Goal: Navigation & Orientation: Understand site structure

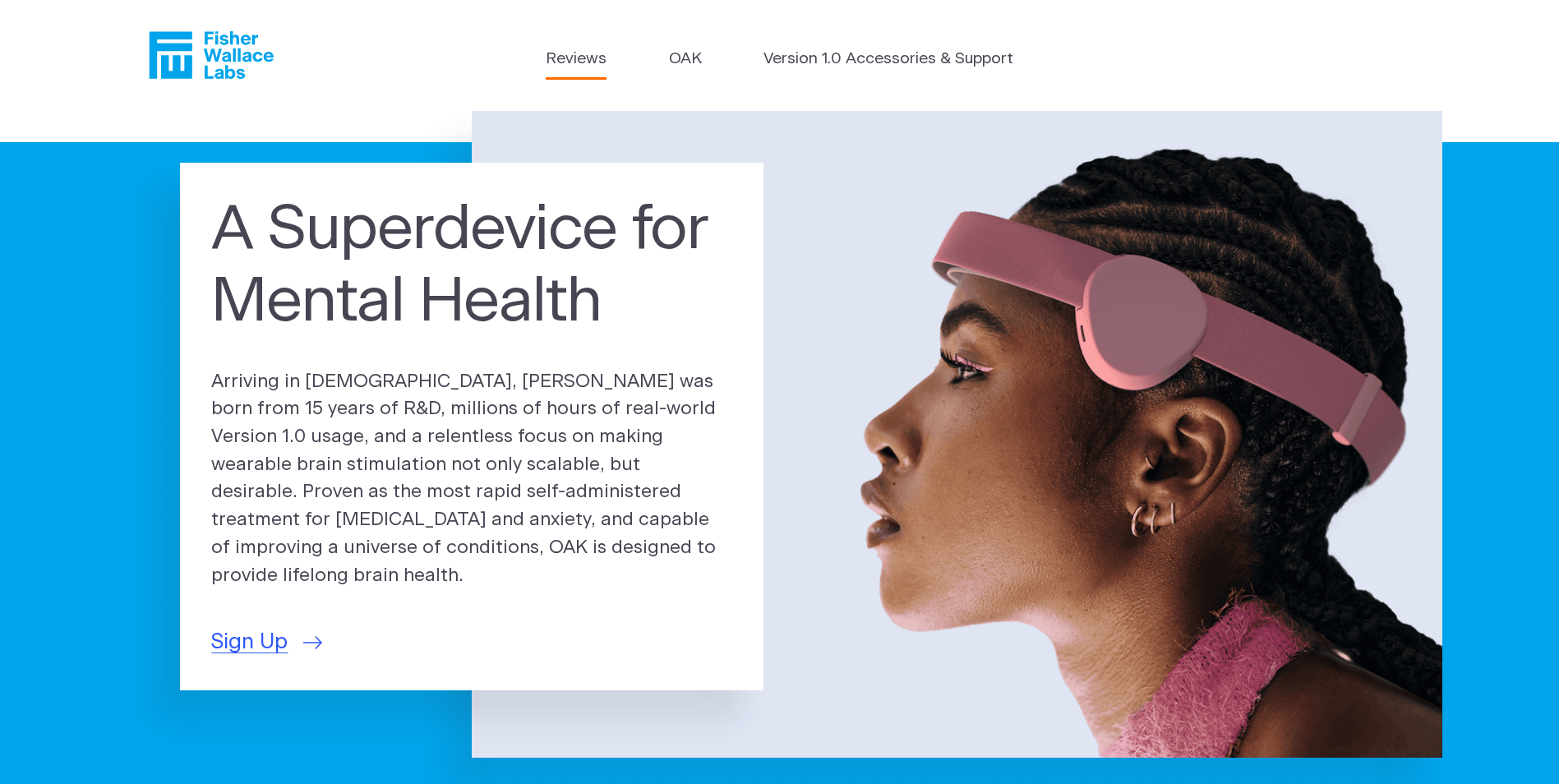
click at [589, 55] on link "Reviews" at bounding box center [577, 59] width 61 height 24
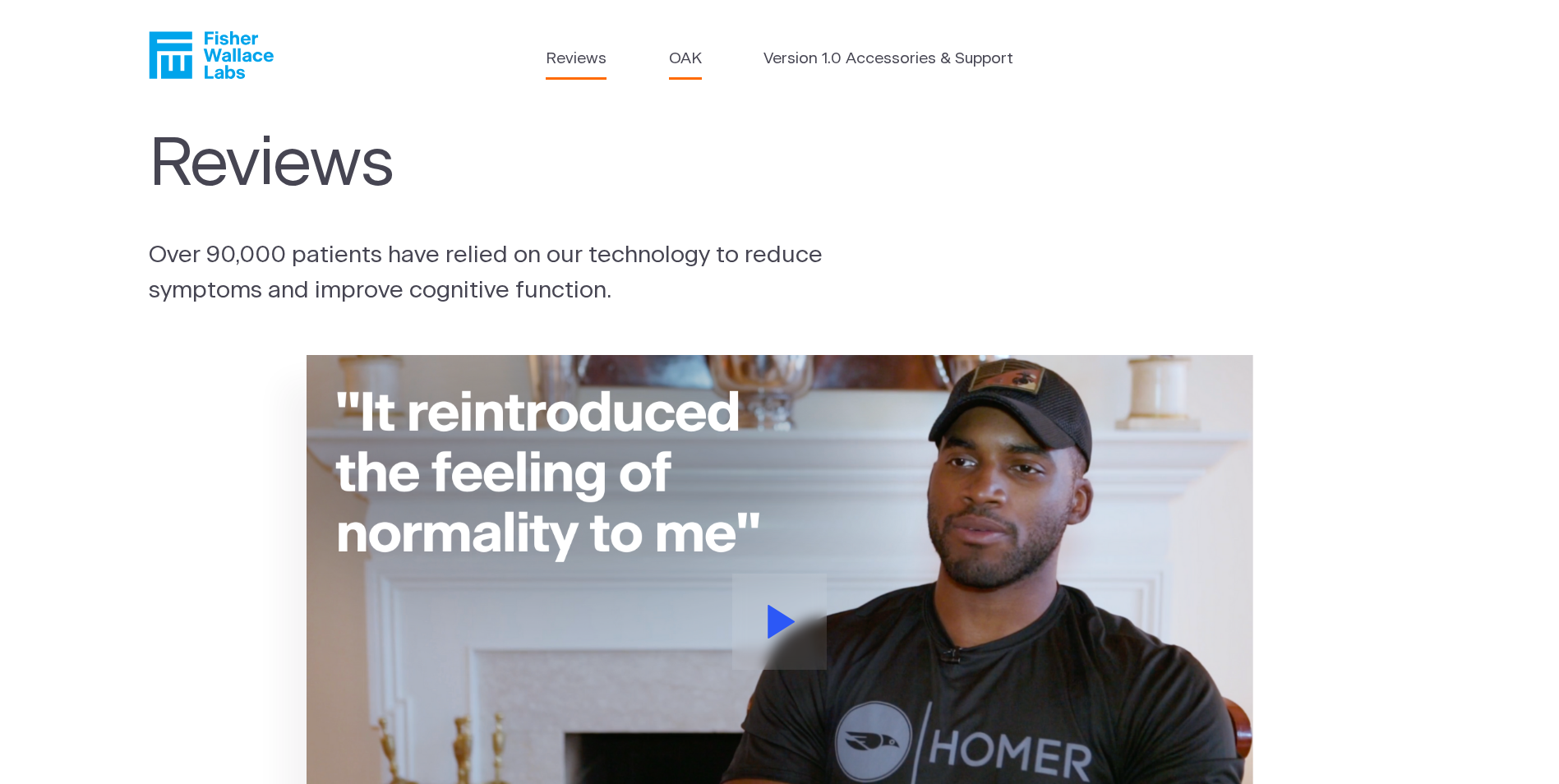
click at [687, 52] on link "OAK" at bounding box center [685, 59] width 32 height 24
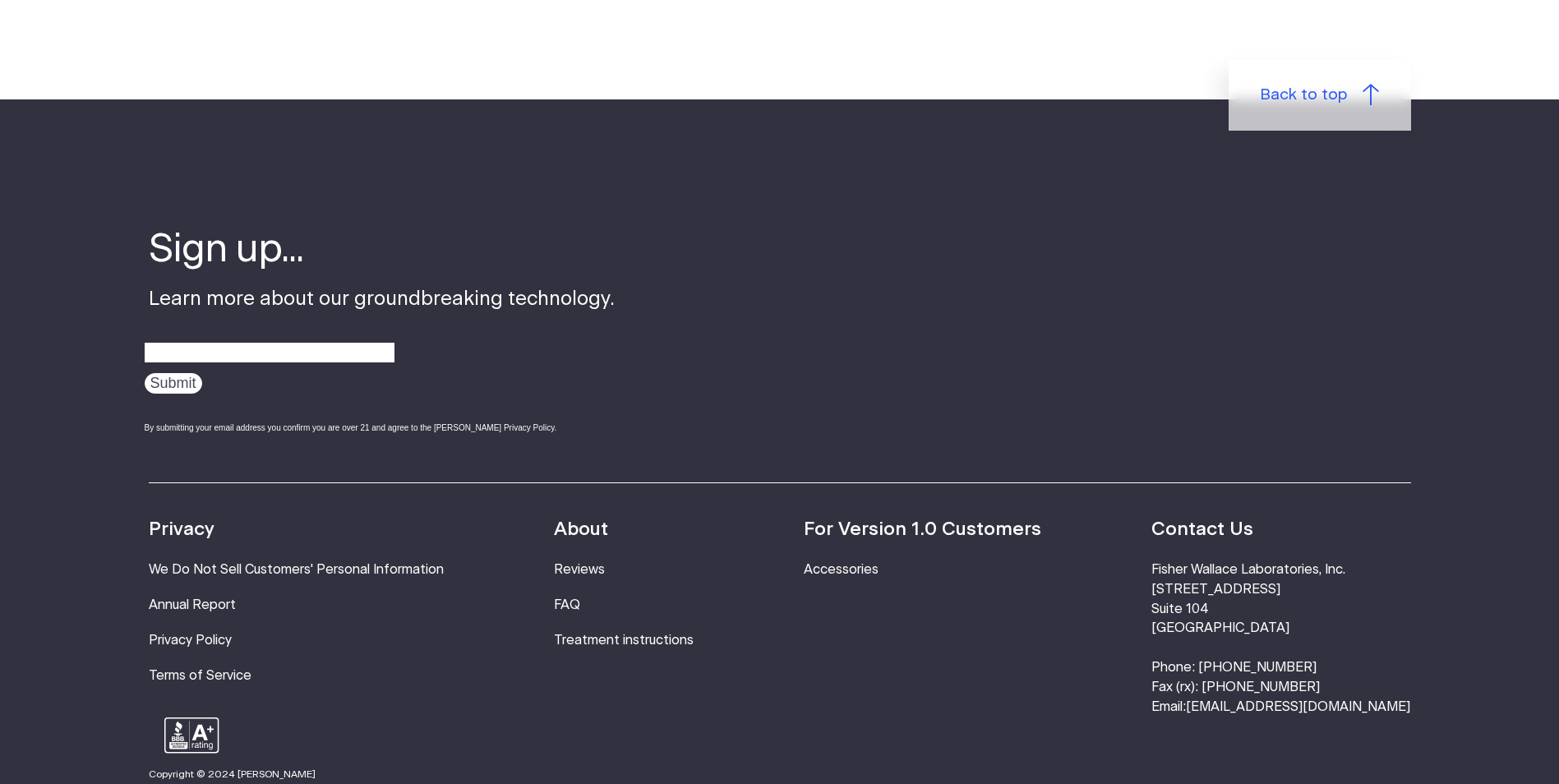
scroll to position [2876, 0]
click at [606, 519] on strong "About" at bounding box center [581, 528] width 55 height 19
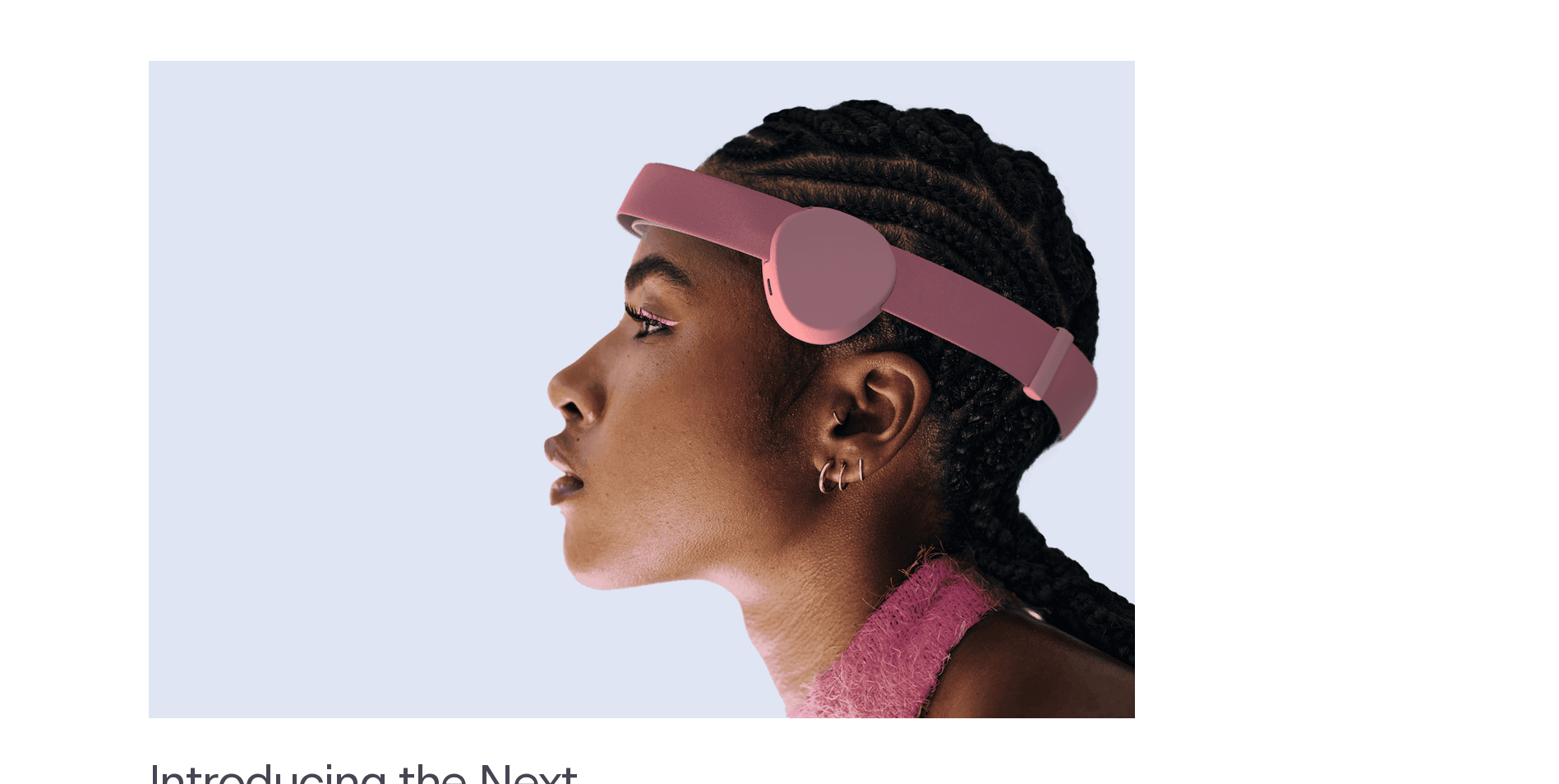
scroll to position [0, 0]
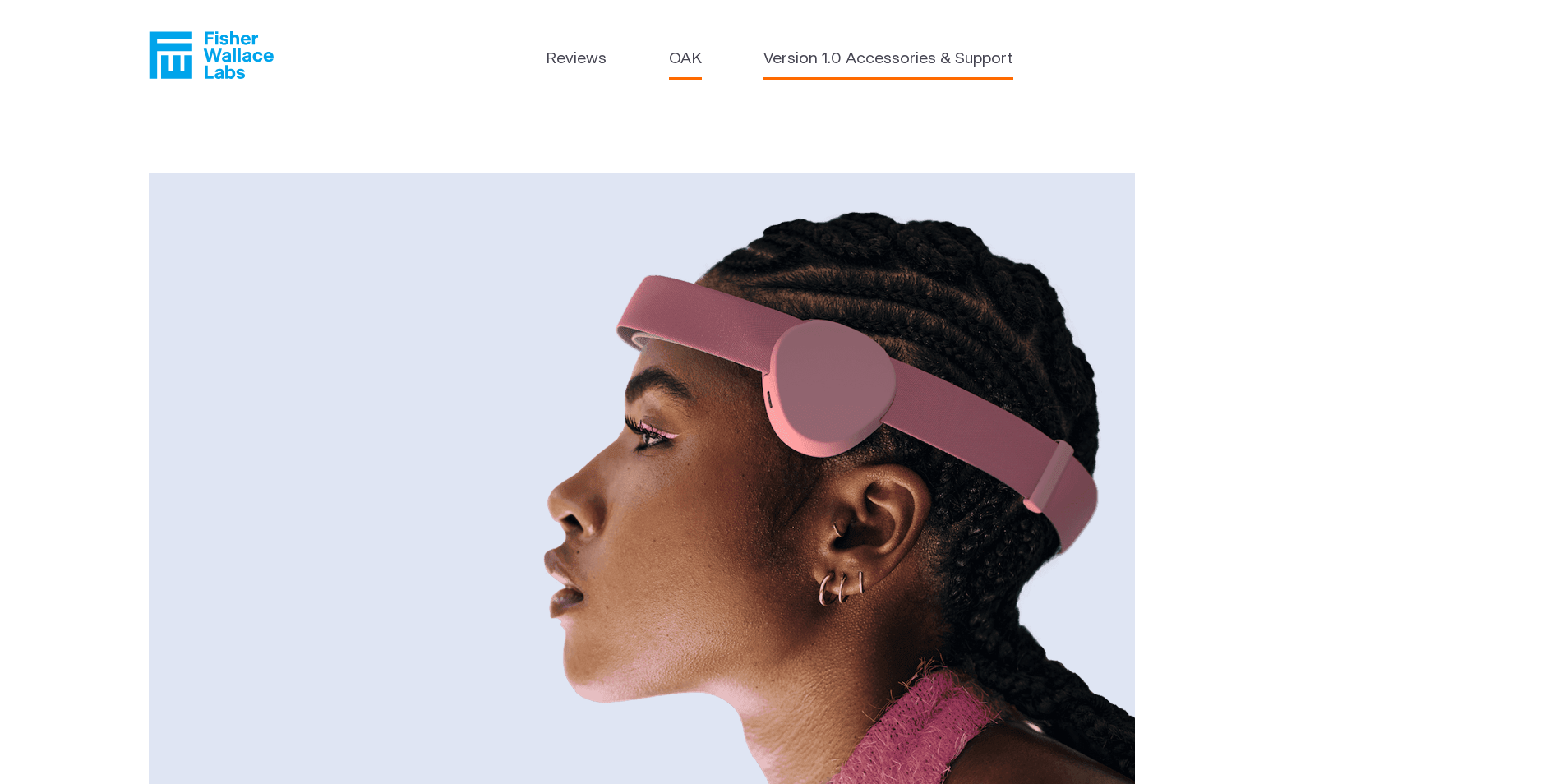
click at [906, 61] on link "Version 1.0 Accessories & Support" at bounding box center [889, 59] width 250 height 24
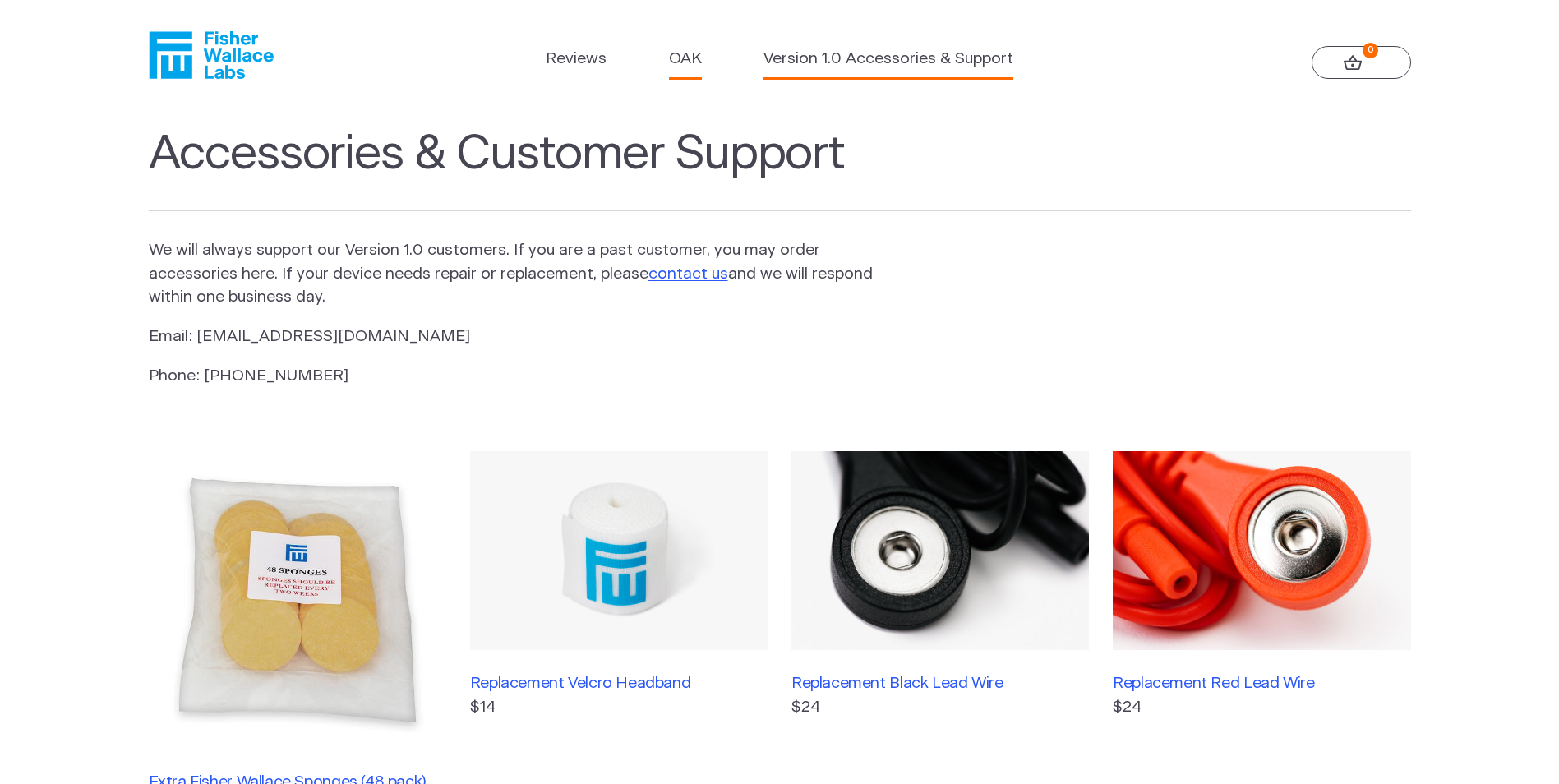
click at [686, 53] on link "OAK" at bounding box center [685, 59] width 32 height 24
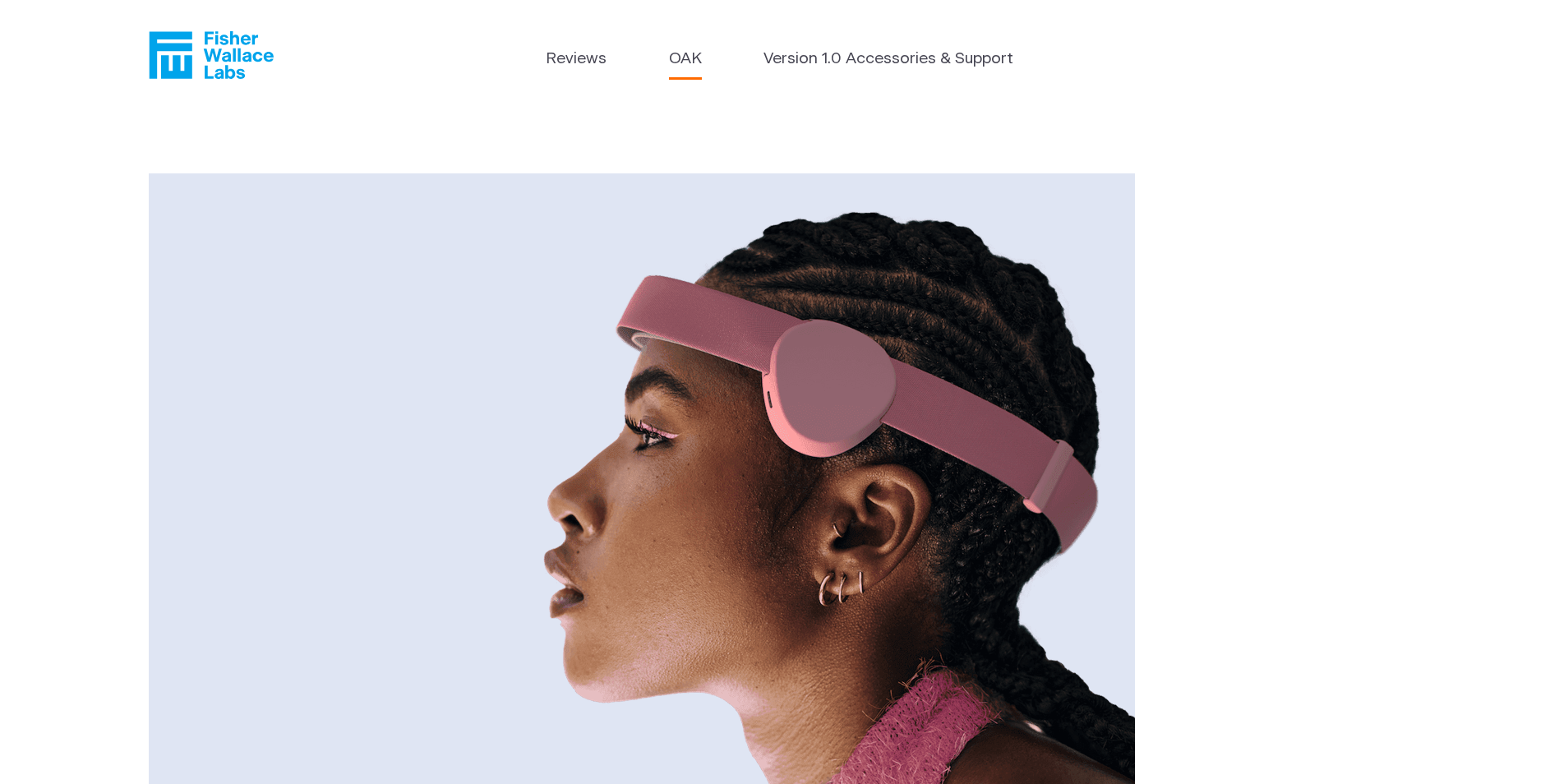
click at [201, 44] on icon "Fisher Wallace" at bounding box center [210, 55] width 125 height 47
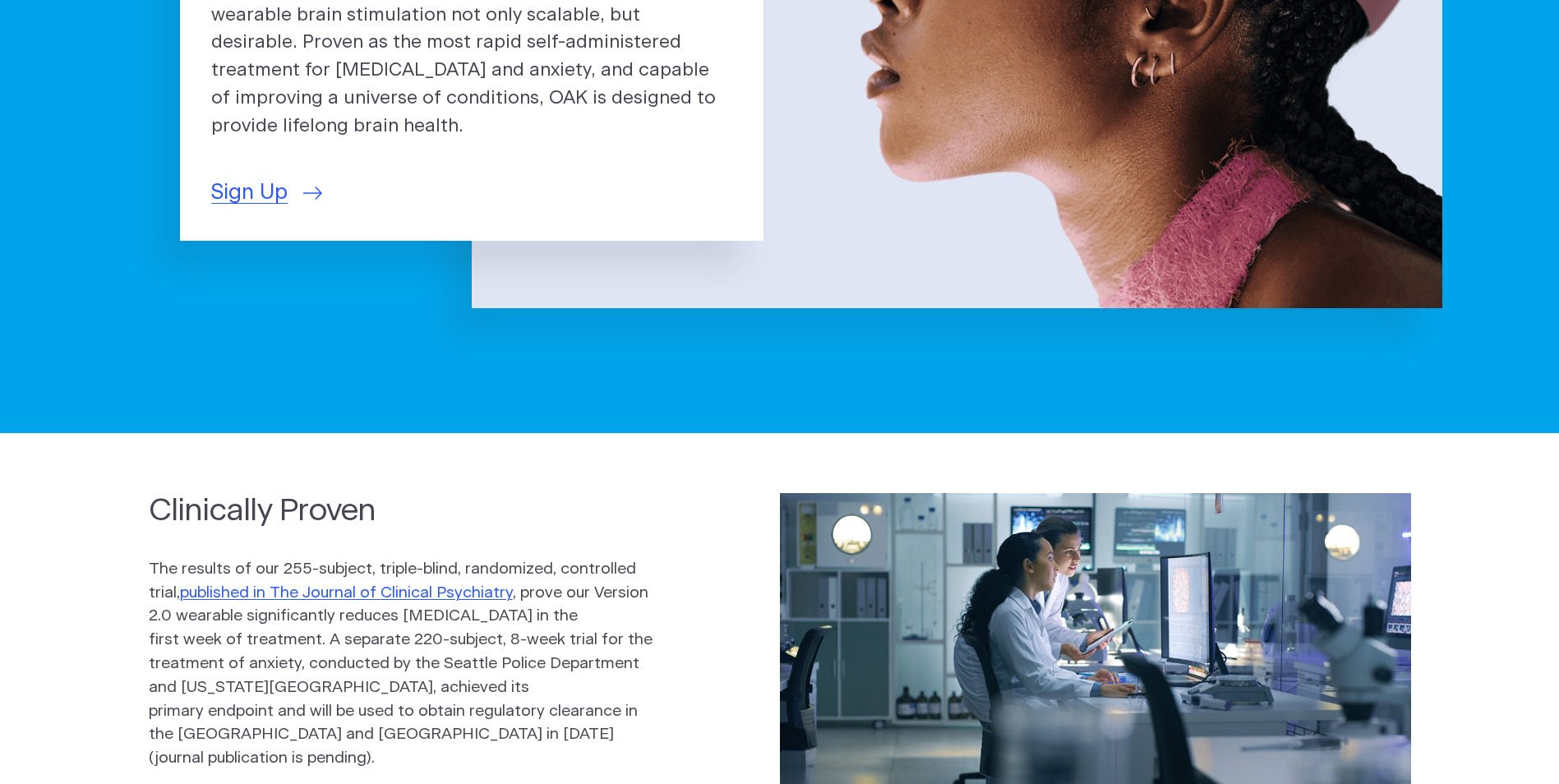
scroll to position [411, 0]
